Goal: Information Seeking & Learning: Learn about a topic

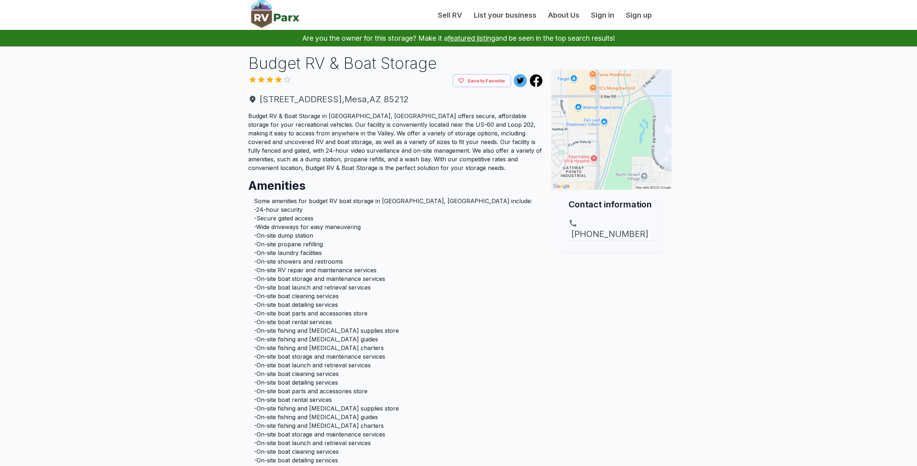
click at [276, 7] on img at bounding box center [275, 14] width 48 height 28
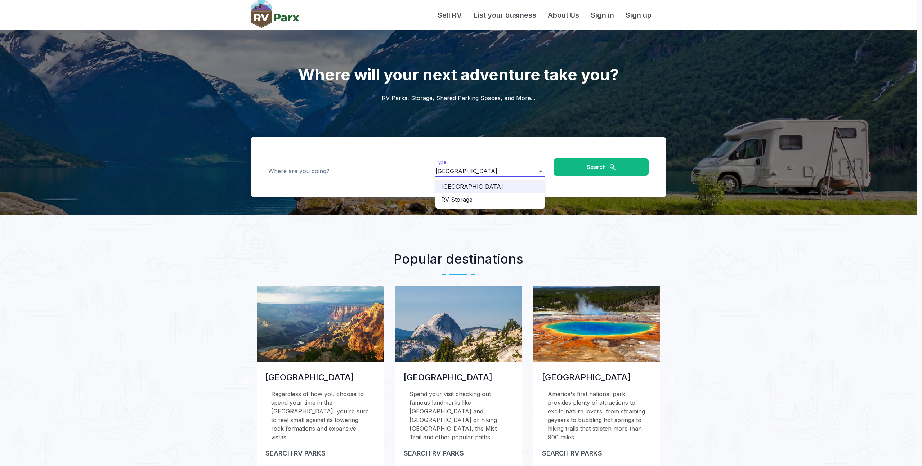
click at [484, 199] on li "RV Storage" at bounding box center [489, 199] width 109 height 13
type input "**********"
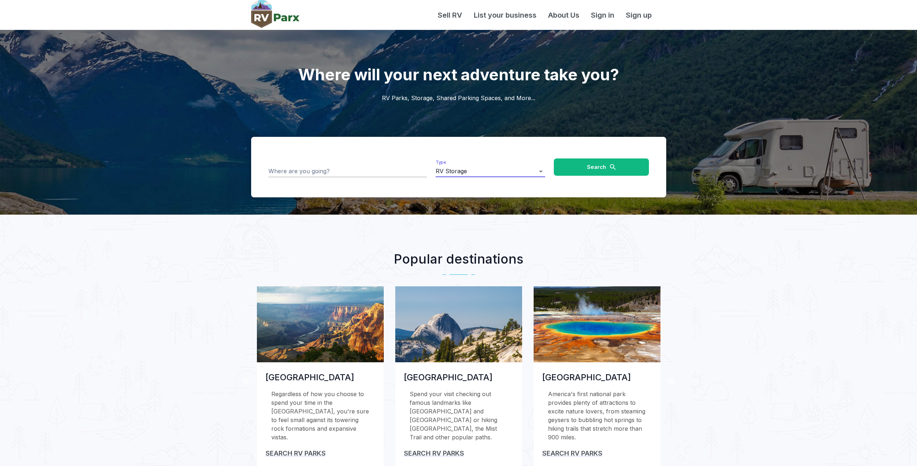
click at [383, 174] on input "Where are you going?" at bounding box center [347, 171] width 158 height 11
type input "*****"
click at [621, 166] on button "Search" at bounding box center [601, 166] width 95 height 17
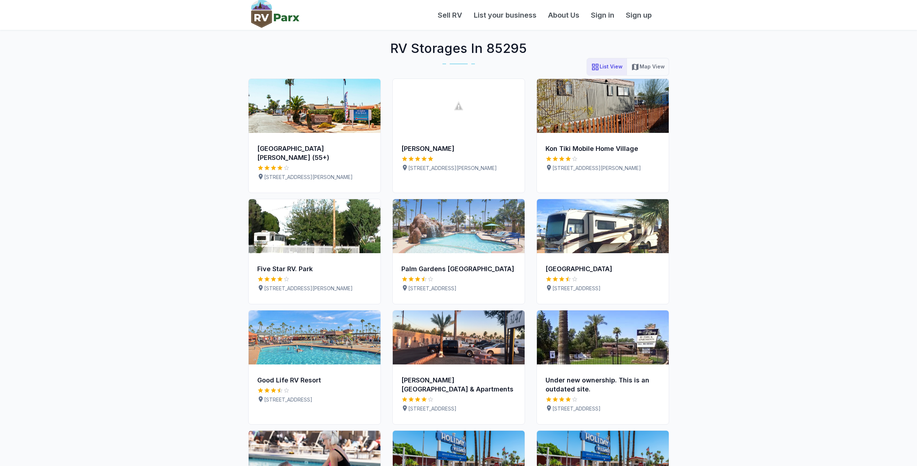
click at [644, 62] on button "Map View" at bounding box center [647, 67] width 42 height 18
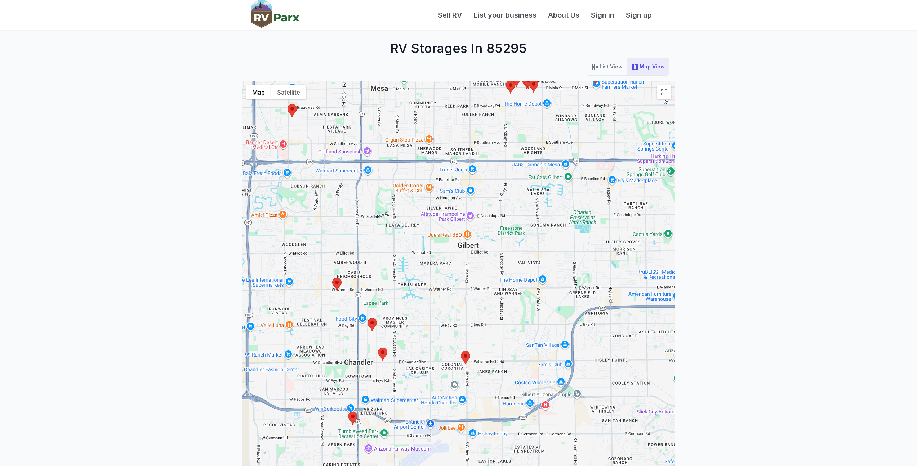
drag, startPoint x: 538, startPoint y: 337, endPoint x: 523, endPoint y: 274, distance: 65.0
click at [523, 274] on div at bounding box center [458, 311] width 432 height 460
click at [469, 361] on img at bounding box center [465, 357] width 9 height 13
click at [461, 351] on area at bounding box center [461, 351] width 0 height 0
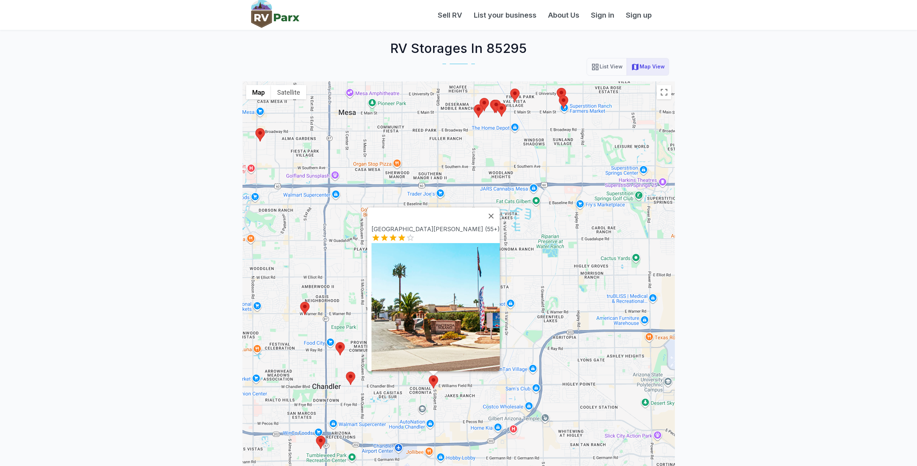
drag, startPoint x: 580, startPoint y: 174, endPoint x: 555, endPoint y: 250, distance: 79.8
click at [554, 254] on div "[GEOGRAPHIC_DATA][PERSON_NAME] (55+)" at bounding box center [458, 311] width 432 height 460
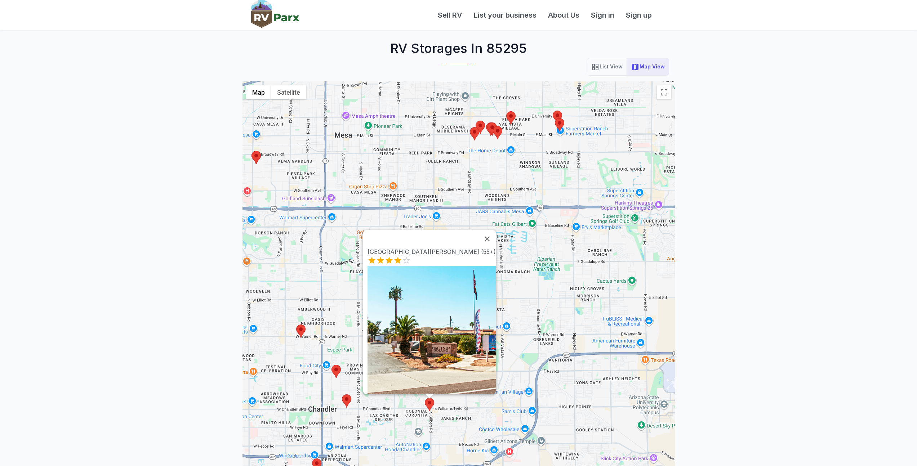
drag, startPoint x: 563, startPoint y: 161, endPoint x: 561, endPoint y: 249, distance: 87.9
click at [561, 249] on div "[GEOGRAPHIC_DATA][PERSON_NAME] (55+)" at bounding box center [458, 311] width 432 height 460
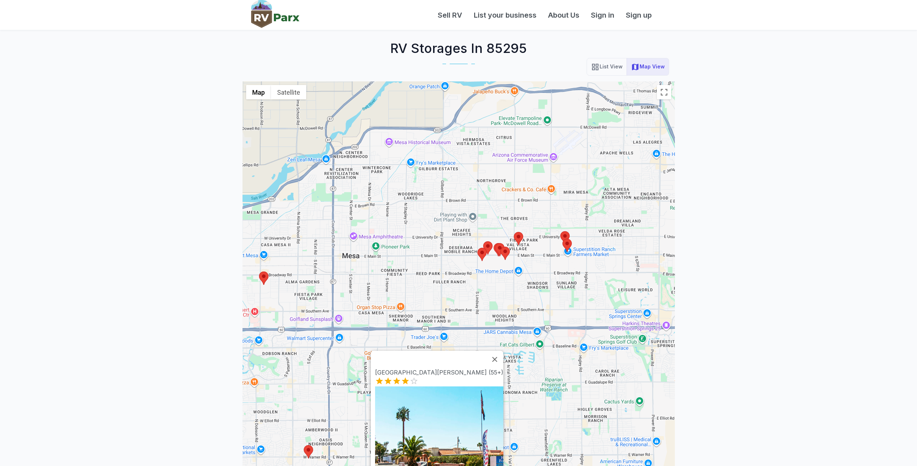
scroll to position [22, 0]
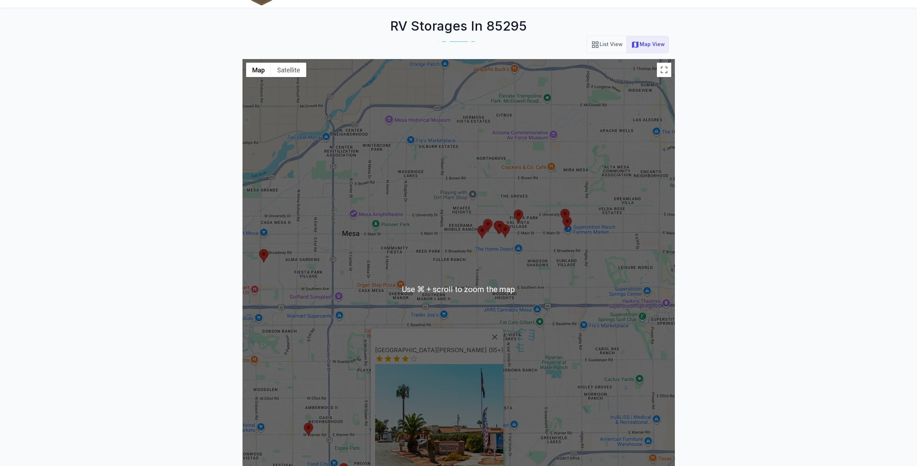
click at [556, 257] on div "[GEOGRAPHIC_DATA][PERSON_NAME] (55+)" at bounding box center [458, 289] width 432 height 460
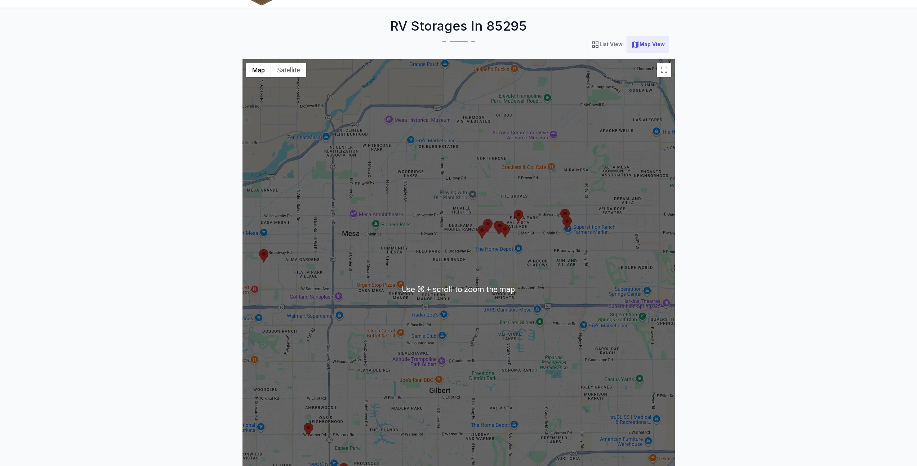
click at [556, 257] on div at bounding box center [458, 289] width 432 height 460
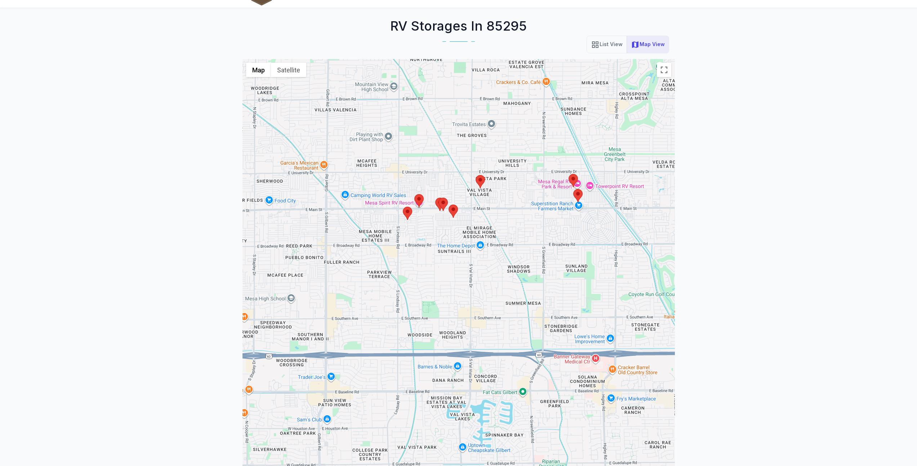
click at [573, 189] on area at bounding box center [573, 189] width 0 height 0
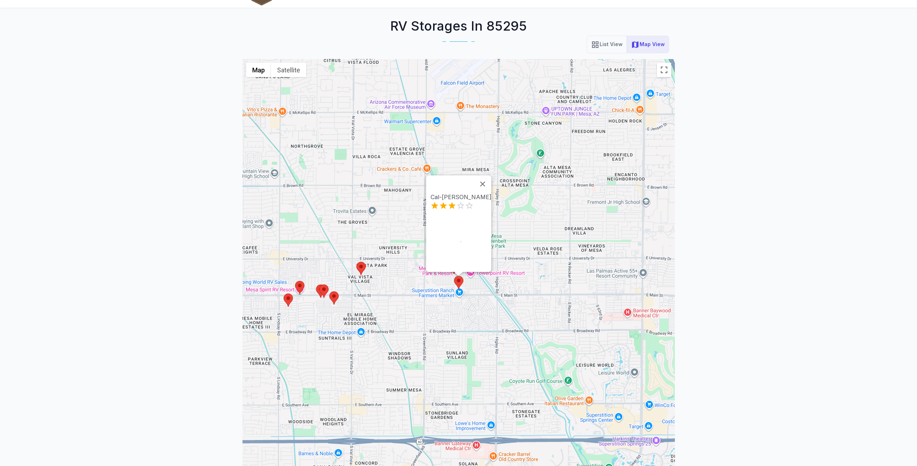
click at [435, 328] on div "Cal-[PERSON_NAME]" at bounding box center [458, 289] width 432 height 460
click at [356, 262] on area at bounding box center [356, 262] width 0 height 0
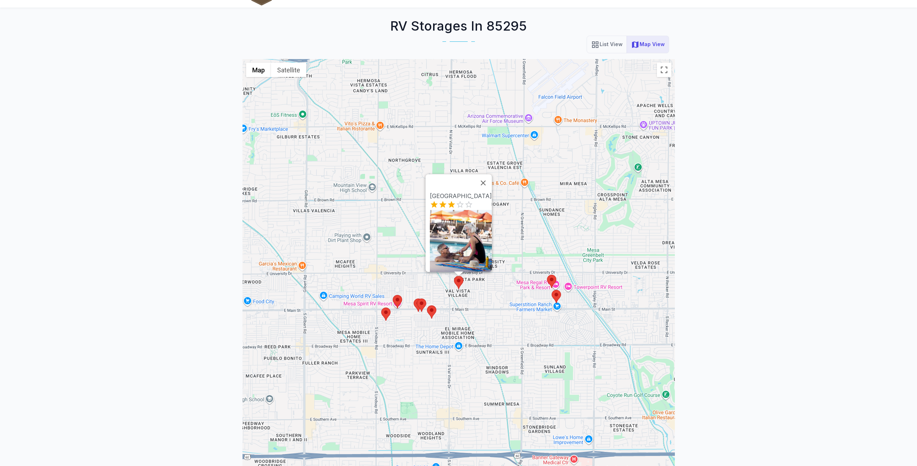
click at [434, 315] on img at bounding box center [431, 311] width 9 height 13
click at [417, 299] on area at bounding box center [417, 299] width 0 height 0
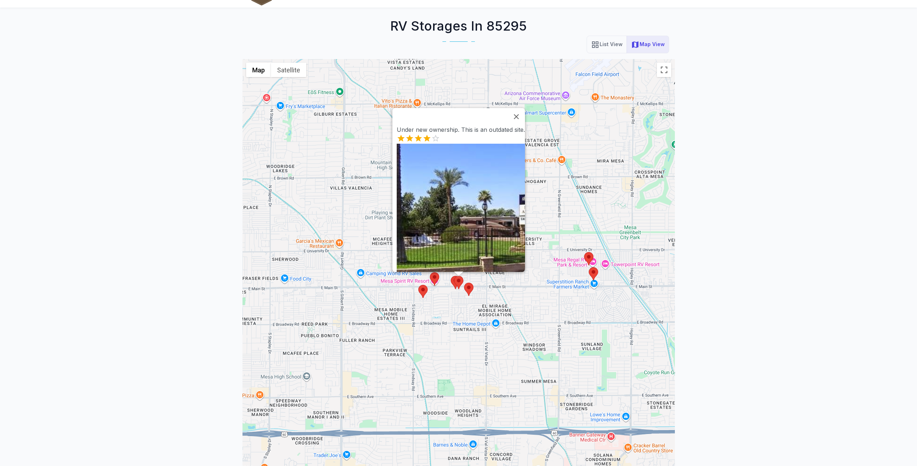
click at [415, 300] on div "Under new ownership. This is an outdated site." at bounding box center [458, 289] width 432 height 460
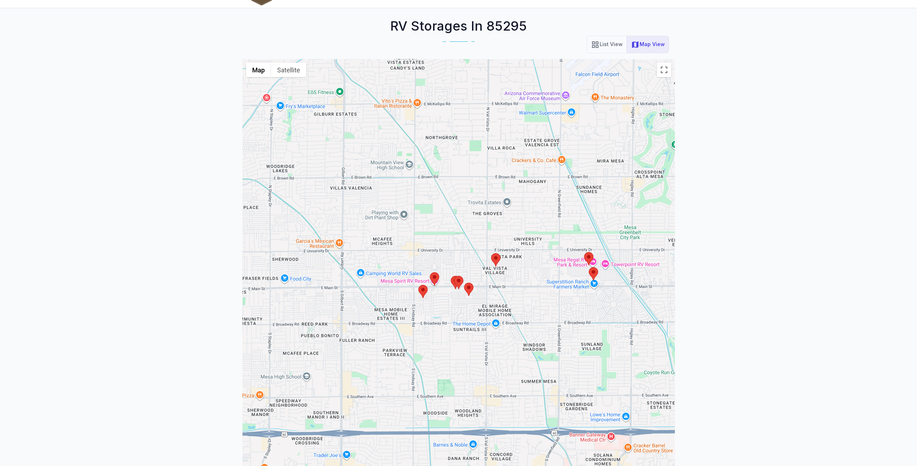
click at [417, 297] on div at bounding box center [458, 289] width 432 height 460
click at [429, 290] on div at bounding box center [458, 289] width 432 height 460
click at [418, 285] on area at bounding box center [418, 285] width 0 height 0
